Goal: Find specific page/section: Find specific page/section

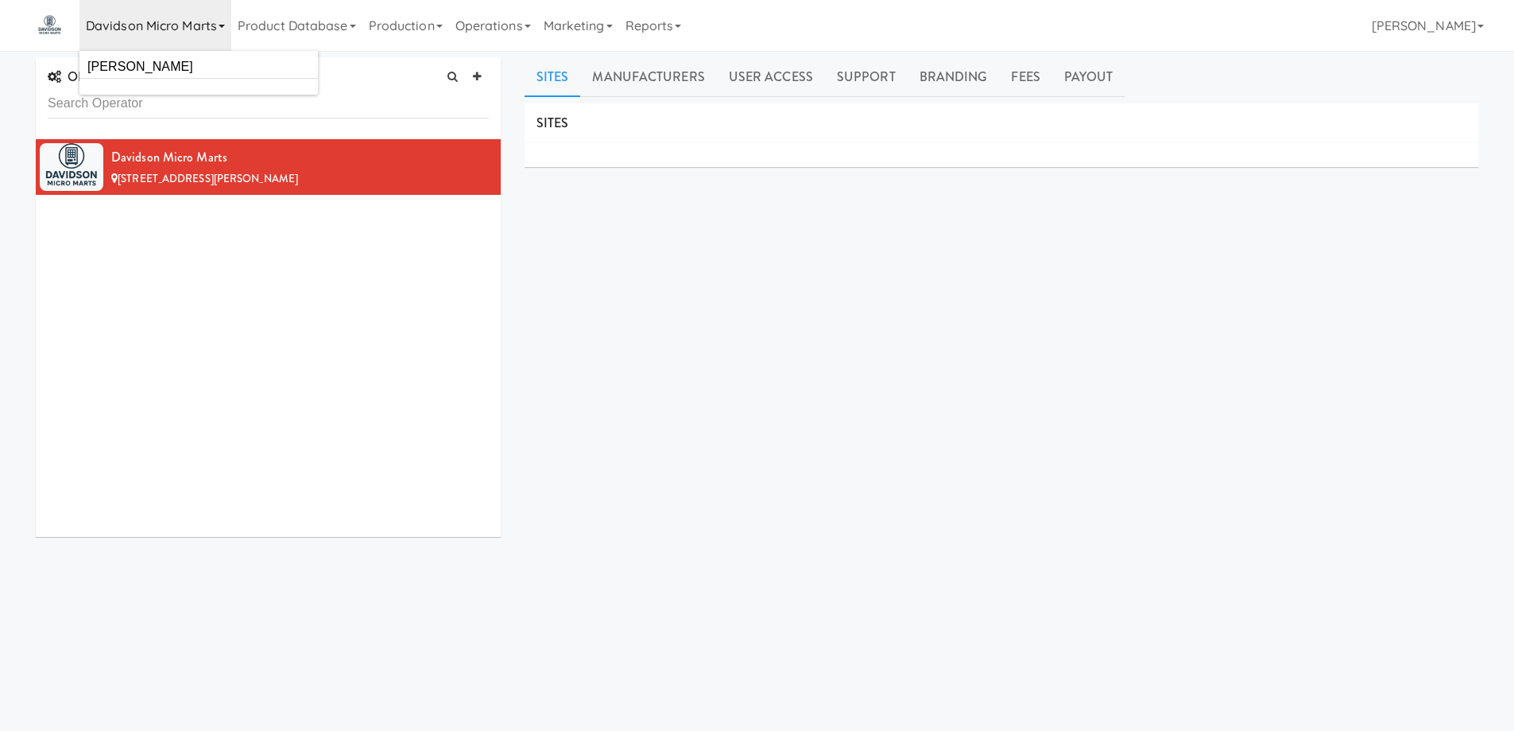
click at [196, 61] on input "[PERSON_NAME]" at bounding box center [198, 67] width 238 height 24
type input "Throne Box"
click at [196, 60] on input "Throne Box" at bounding box center [198, 67] width 238 height 24
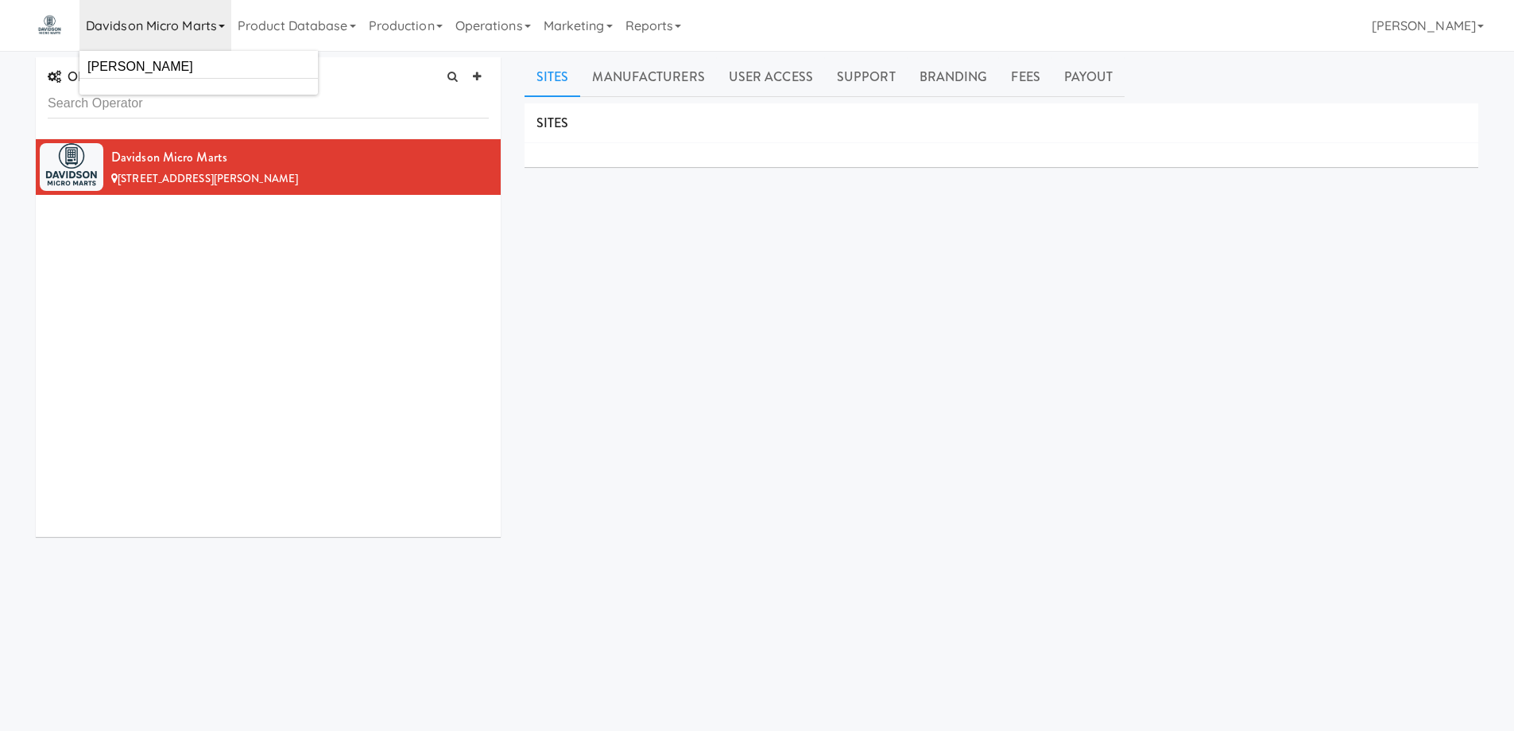
type input "throne"
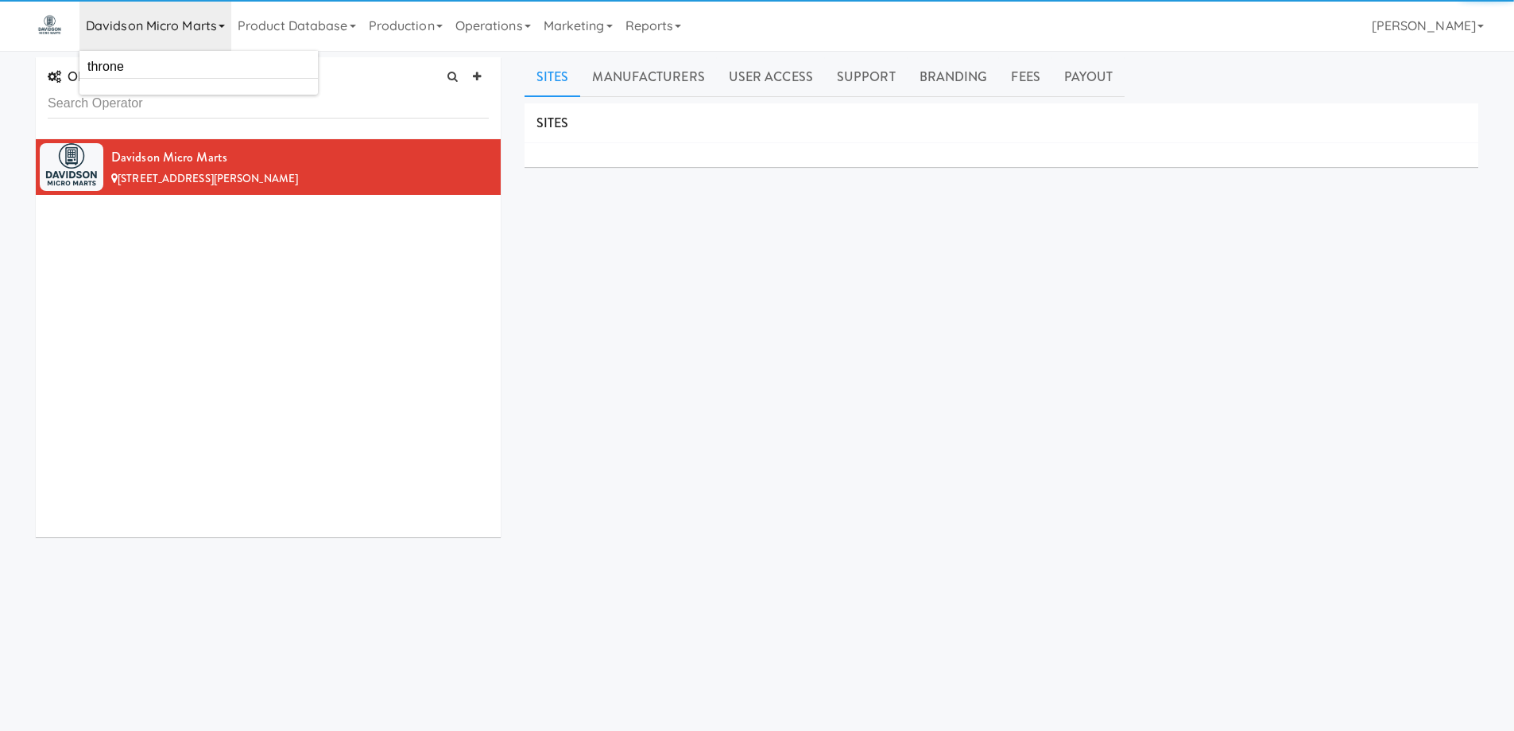
click at [196, 60] on input "throne" at bounding box center [198, 67] width 238 height 24
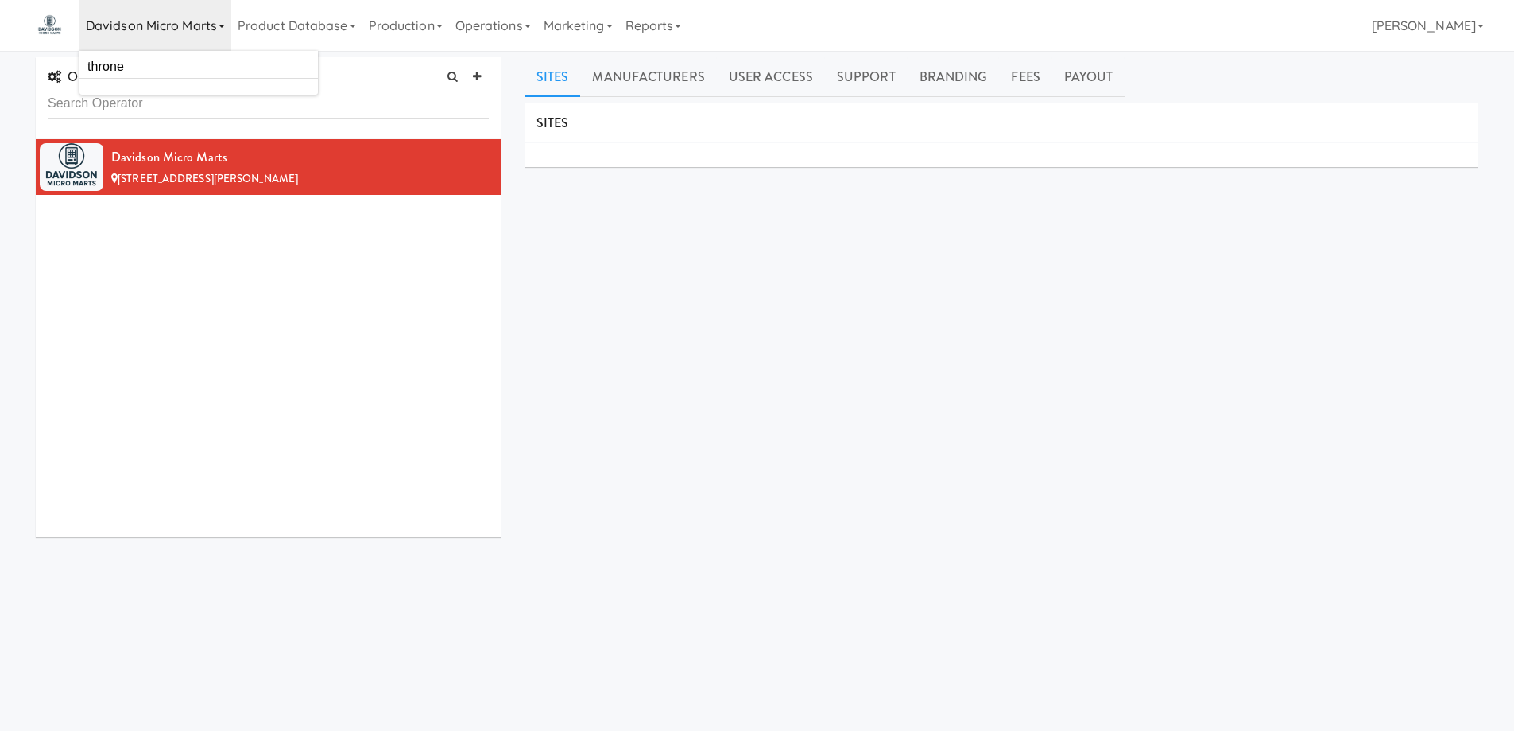
click at [196, 60] on input "throne" at bounding box center [198, 67] width 238 height 24
type input "[PERSON_NAME]"
click at [196, 60] on input "[PERSON_NAME]" at bounding box center [198, 67] width 238 height 24
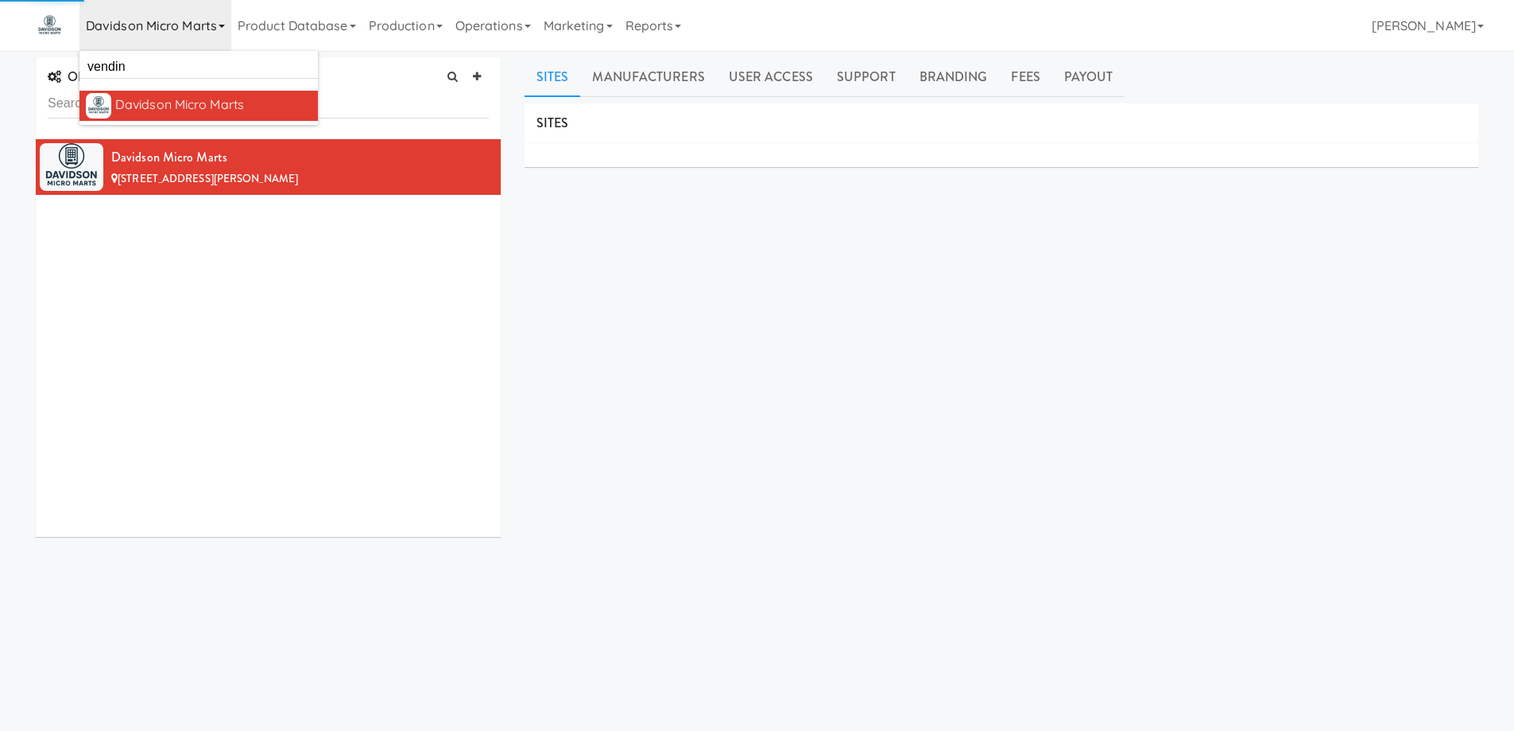
type input "vending"
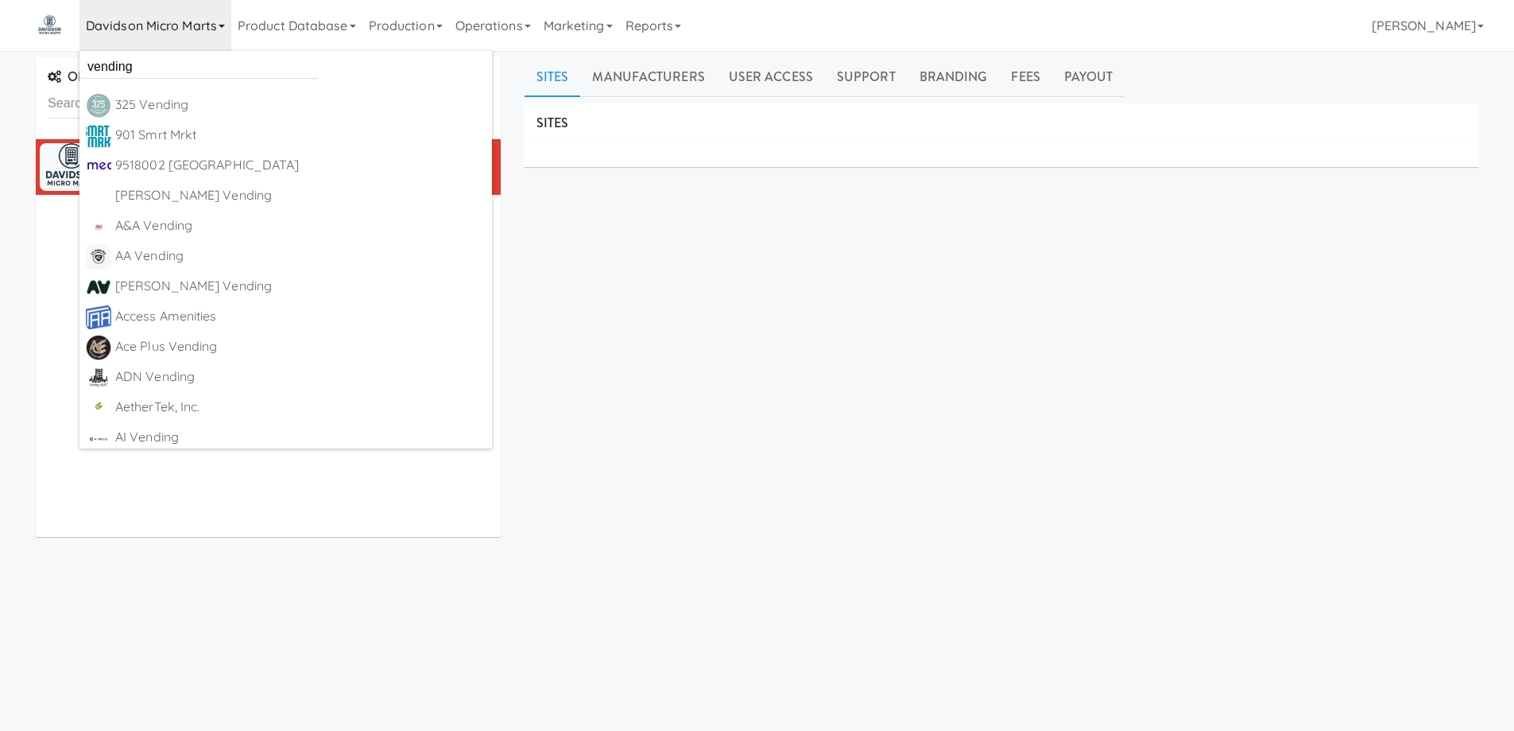
click at [196, 60] on input "vending" at bounding box center [198, 67] width 238 height 24
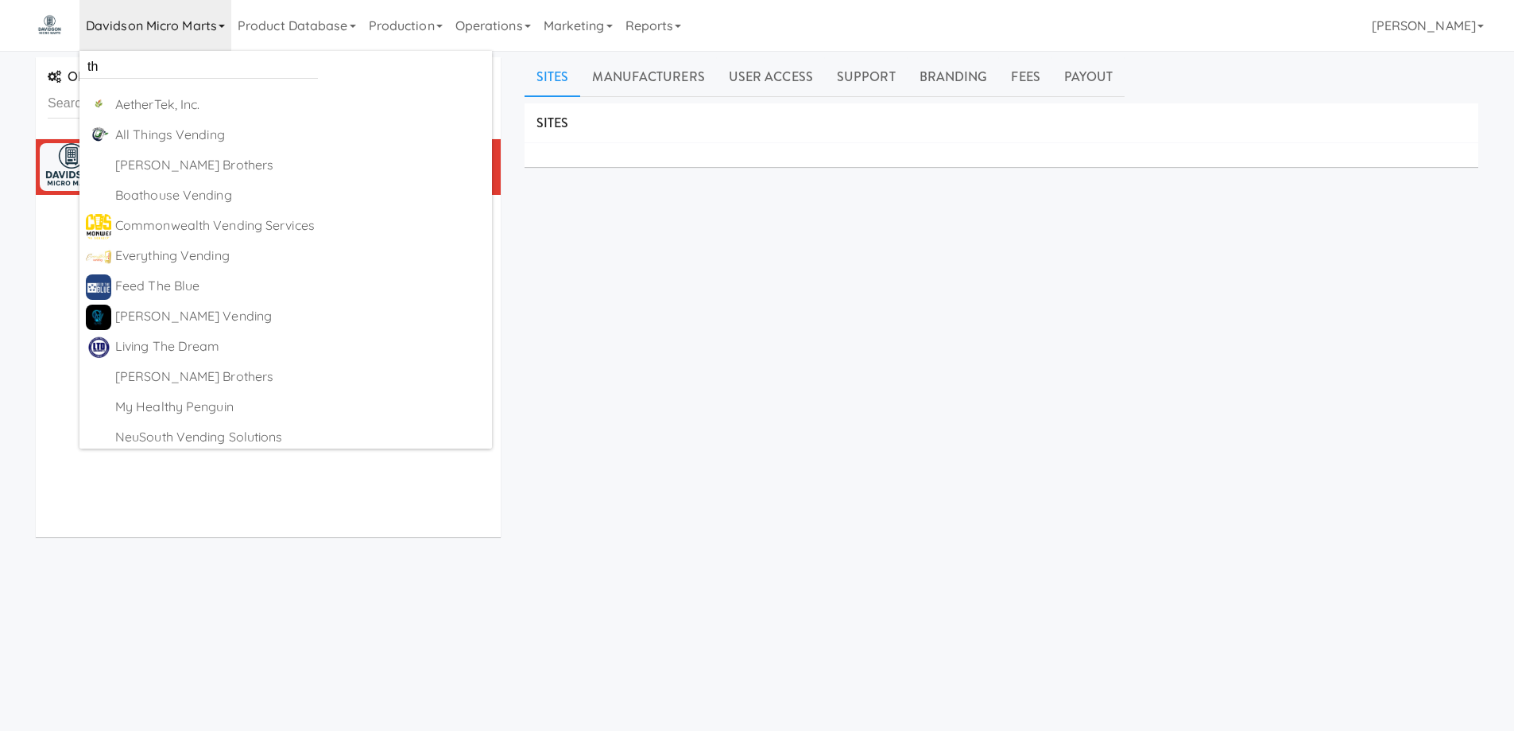
click at [719, 357] on div "SITES MANUFACTURERS Davidson Micro Marts USERS Name Company Registered No Users…" at bounding box center [1002, 401] width 954 height 596
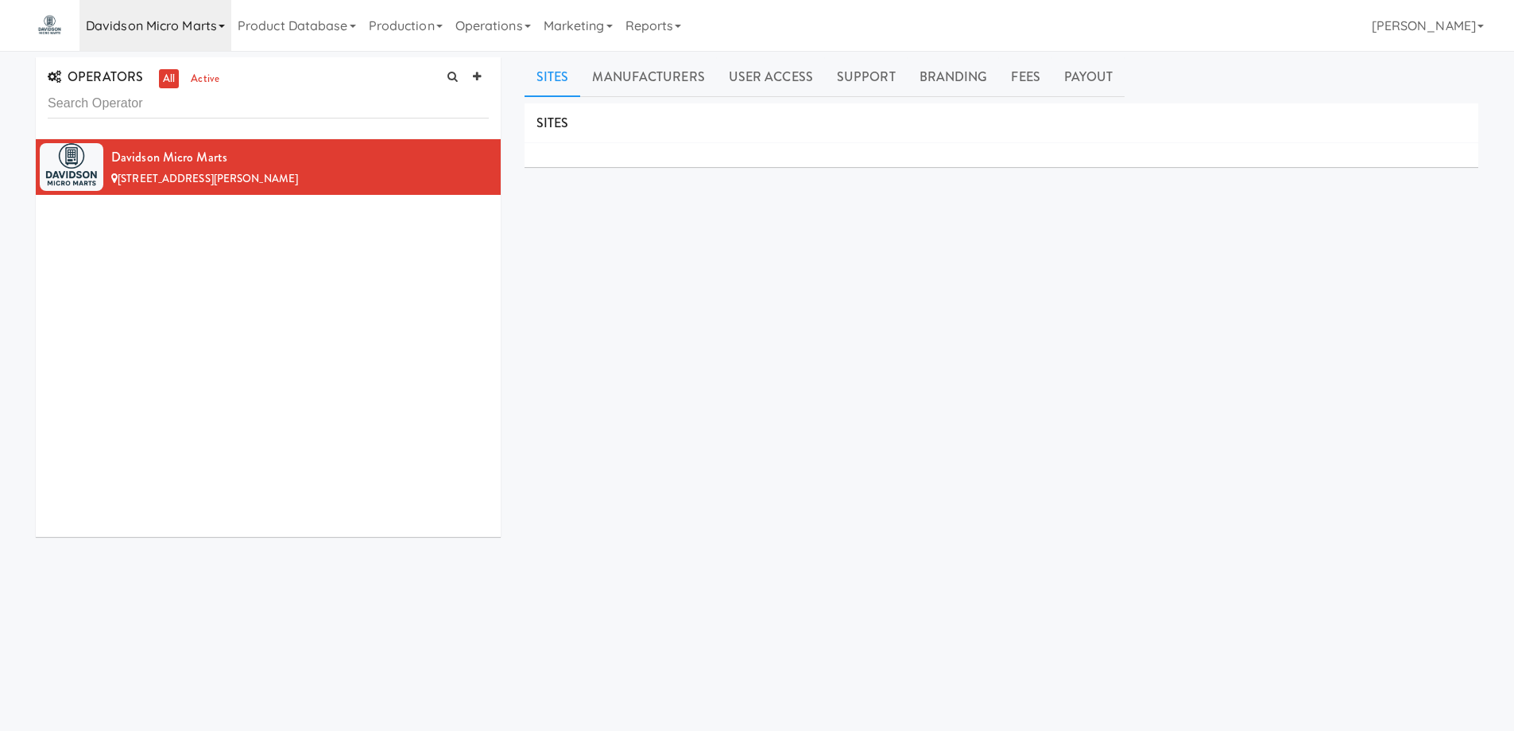
click at [210, 21] on link "Davidson Micro Marts" at bounding box center [155, 25] width 152 height 51
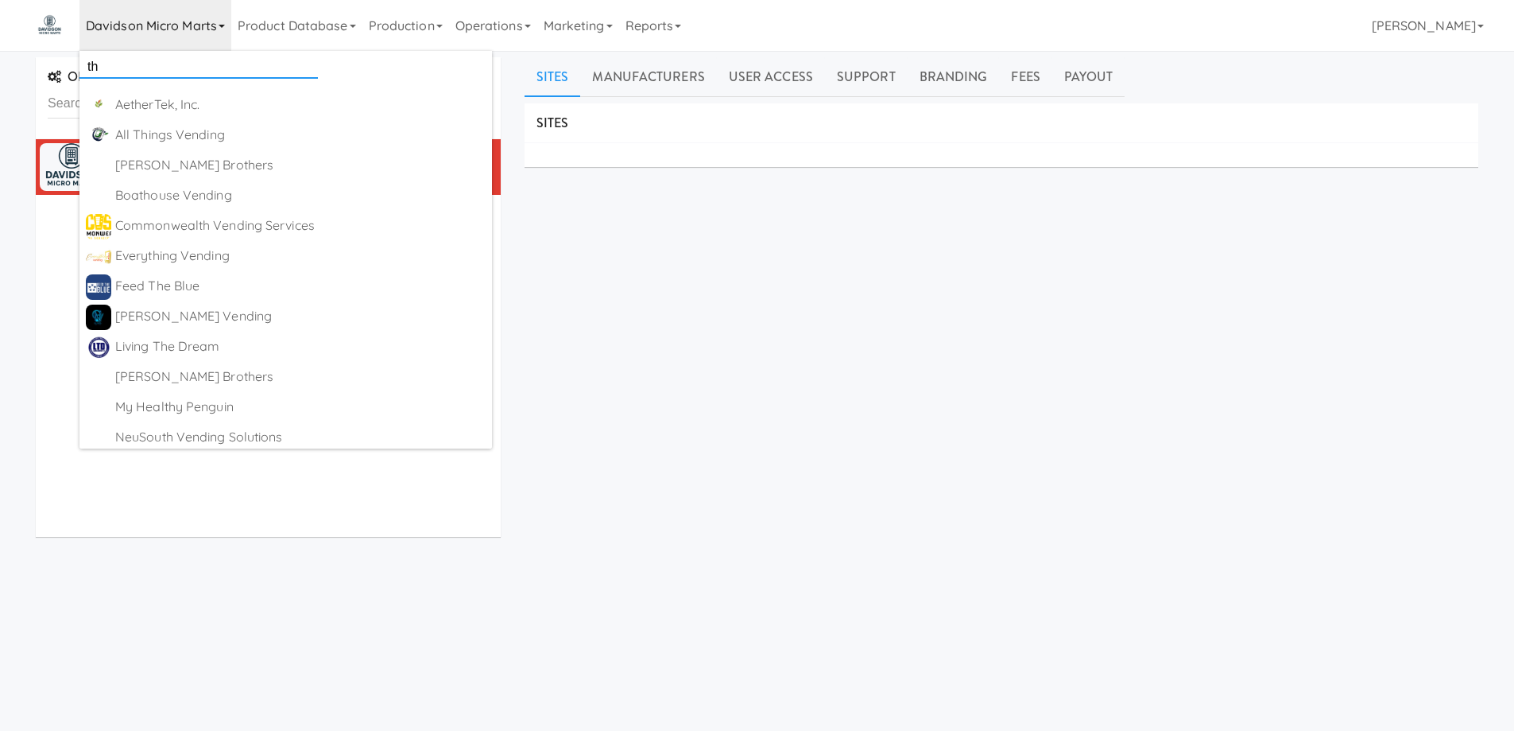
click at [182, 60] on input "th" at bounding box center [198, 67] width 238 height 24
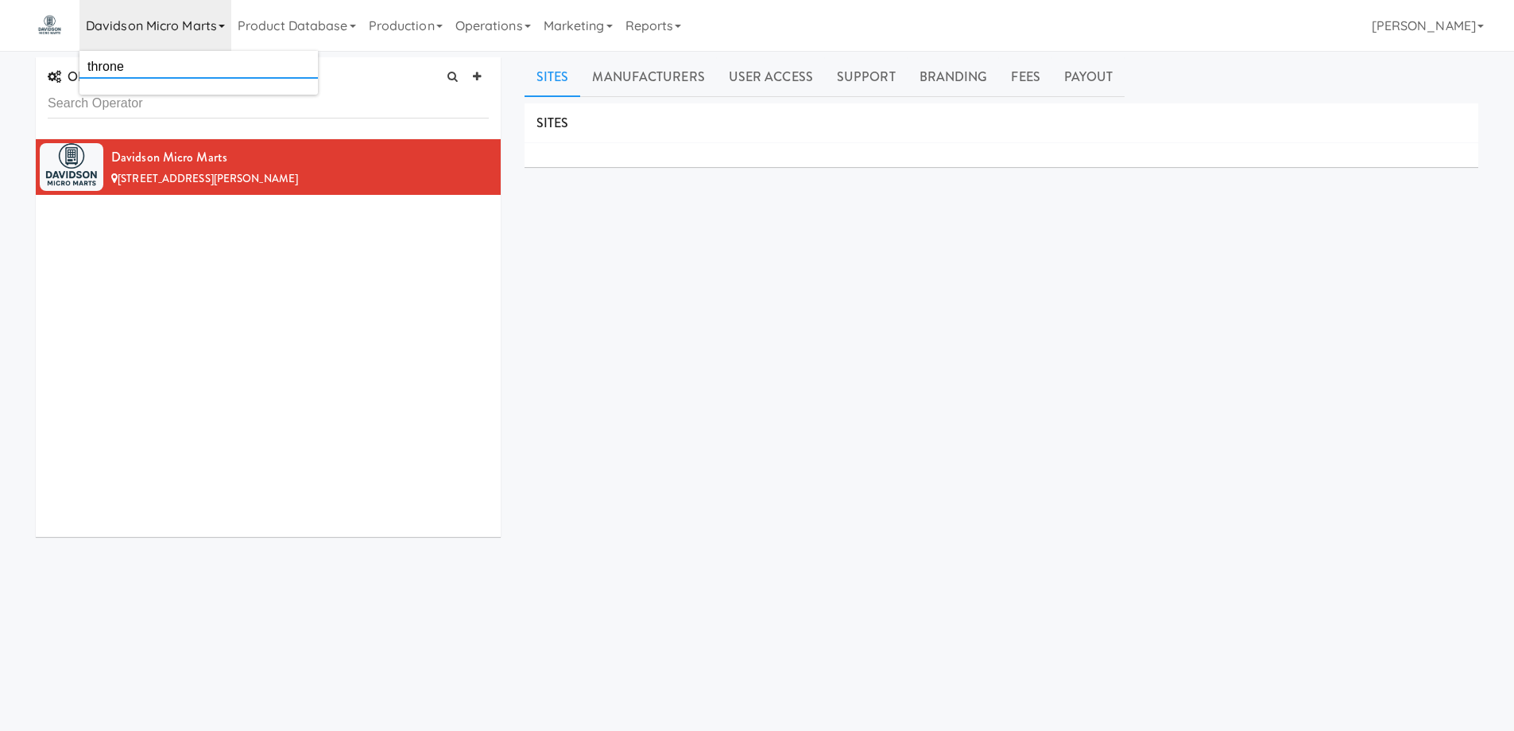
type input "throne"
click at [684, 349] on div "SITES MANUFACTURERS Davidson Micro Marts USERS Name Company Registered No Users…" at bounding box center [1002, 401] width 954 height 596
